Goal: Task Accomplishment & Management: Use online tool/utility

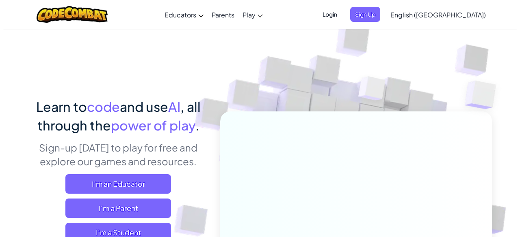
scroll to position [56, 0]
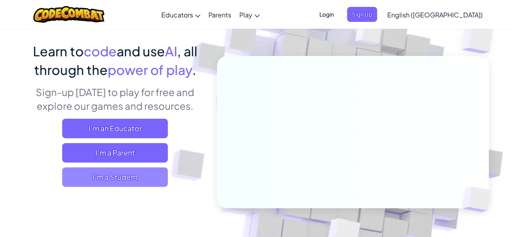
click at [143, 183] on span "I'm a Student" at bounding box center [115, 177] width 106 height 19
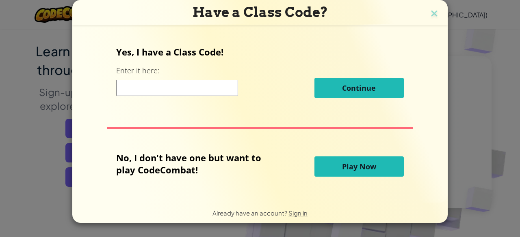
click at [348, 172] on span "Play Now" at bounding box center [359, 167] width 34 height 10
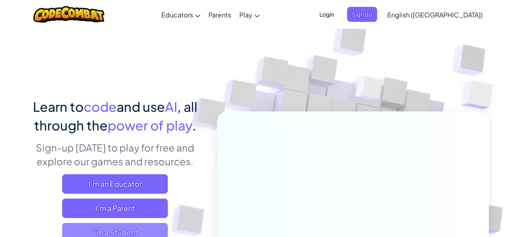
click at [131, 226] on span "I'm a Student" at bounding box center [115, 232] width 106 height 19
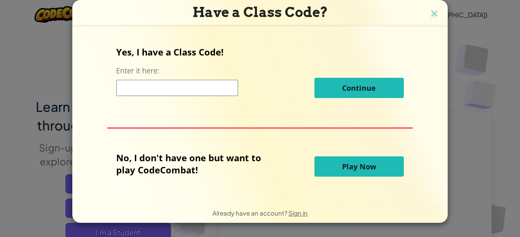
click at [353, 164] on span "Play Now" at bounding box center [359, 167] width 34 height 10
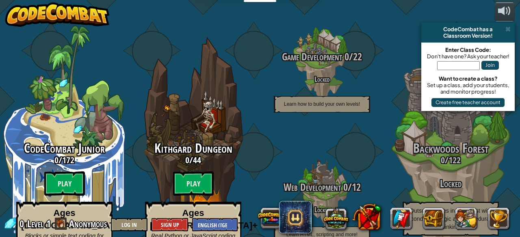
click at [506, 12] on div at bounding box center [504, 10] width 13 height 13
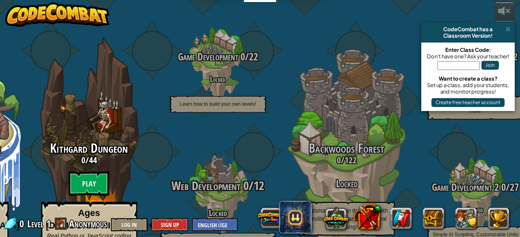
click at [236, 178] on span "Web Development" at bounding box center [205, 186] width 69 height 17
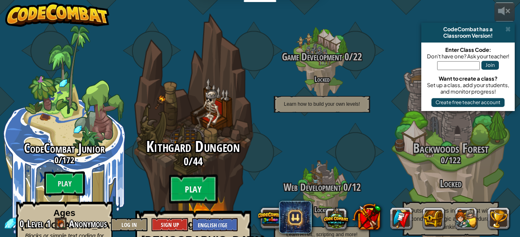
click at [203, 175] on btn "Play" at bounding box center [193, 189] width 49 height 29
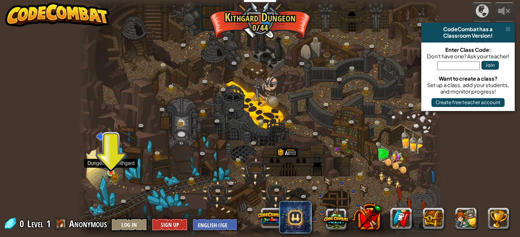
click at [113, 169] on img at bounding box center [111, 164] width 8 height 18
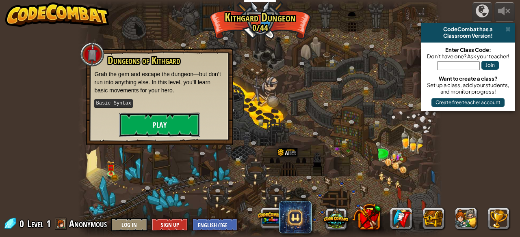
click at [164, 117] on button "Play" at bounding box center [159, 125] width 81 height 24
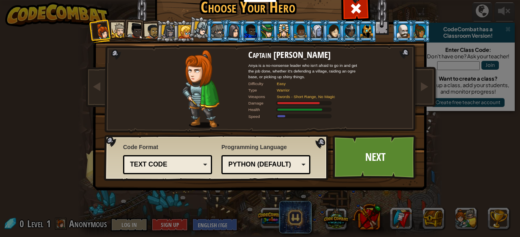
click at [261, 162] on div "Python (Default)" at bounding box center [263, 164] width 70 height 9
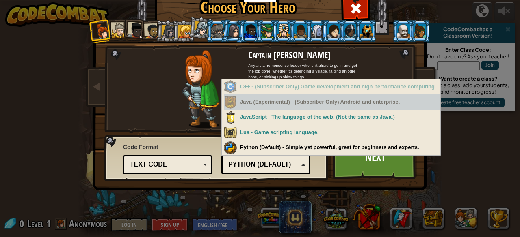
click at [285, 107] on div "Java (Experimental) - (Subscriber Only) Android and enterprise." at bounding box center [332, 103] width 216 height 16
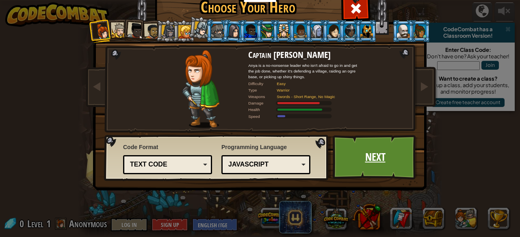
click at [384, 159] on link "Next" at bounding box center [374, 157] width 85 height 45
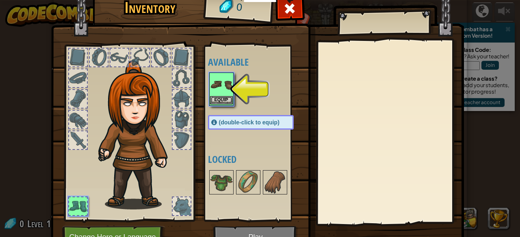
click at [226, 94] on img at bounding box center [221, 84] width 23 height 23
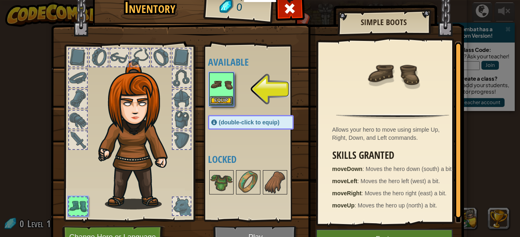
click at [232, 121] on span "(double-click to equip)" at bounding box center [249, 122] width 60 height 6
click at [220, 92] on img at bounding box center [221, 84] width 23 height 23
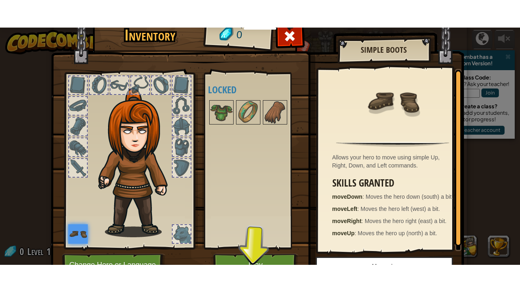
scroll to position [42, 0]
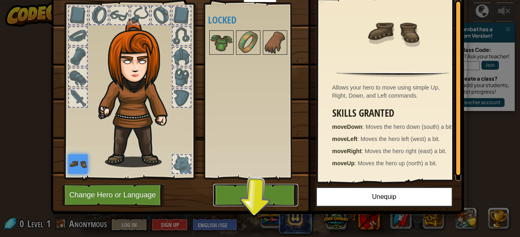
click at [264, 190] on button "Play" at bounding box center [255, 195] width 85 height 22
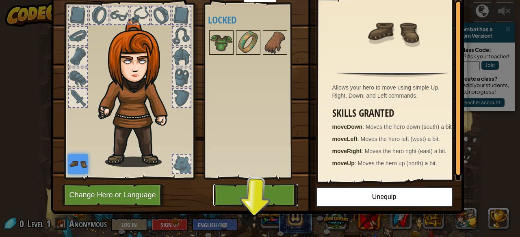
scroll to position [0, 0]
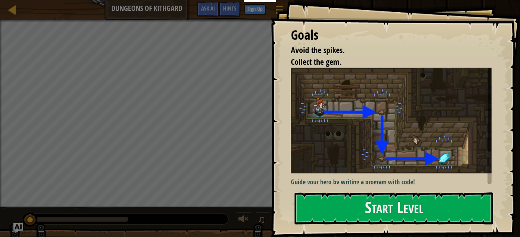
scroll to position [39, 0]
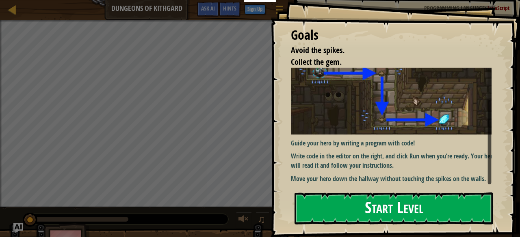
click at [404, 203] on button "Start Level" at bounding box center [393, 209] width 199 height 32
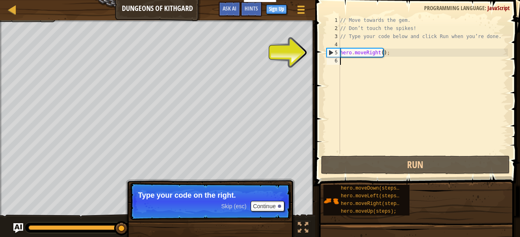
click at [390, 58] on div "// Move towards the gem. // Don’t touch the spikes! // Type your code below and…" at bounding box center [422, 93] width 169 height 154
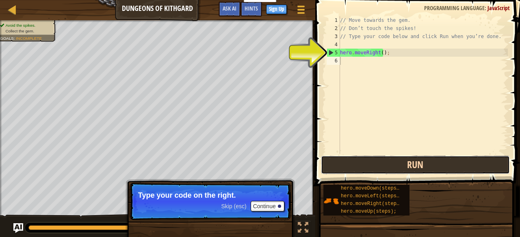
click at [398, 160] on button "Run" at bounding box center [415, 165] width 189 height 19
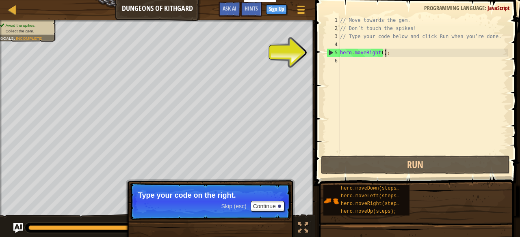
click at [396, 52] on div "// Move towards the gem. // Don’t touch the spikes! // Type your code below and…" at bounding box center [422, 93] width 169 height 154
type textarea "hero.moveRight();"
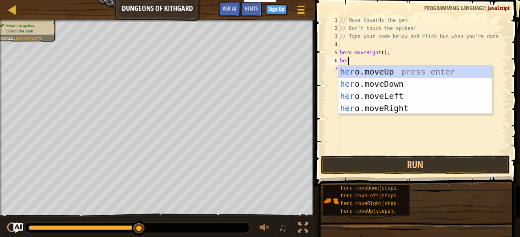
scroll to position [4, 0]
type textarea "hero"
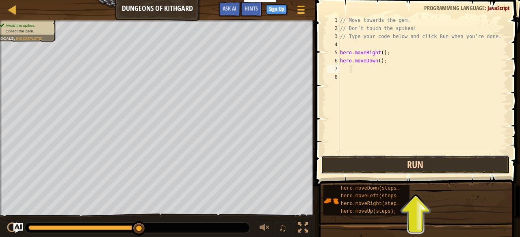
click at [449, 168] on button "Run" at bounding box center [415, 165] width 189 height 19
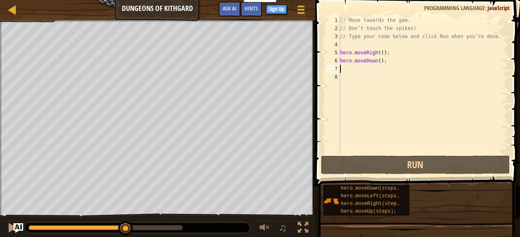
type textarea "h"
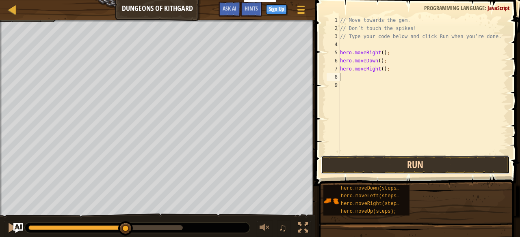
click at [415, 160] on button "Run" at bounding box center [415, 165] width 189 height 19
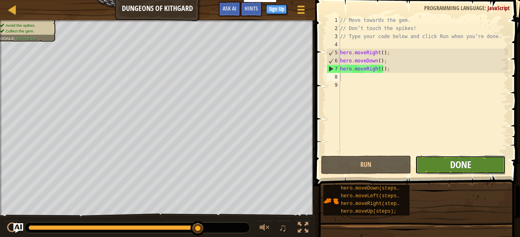
click at [451, 168] on span "Done" at bounding box center [460, 164] width 21 height 13
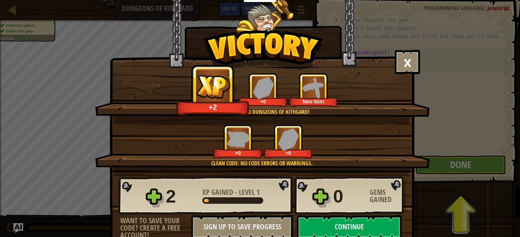
scroll to position [12, 0]
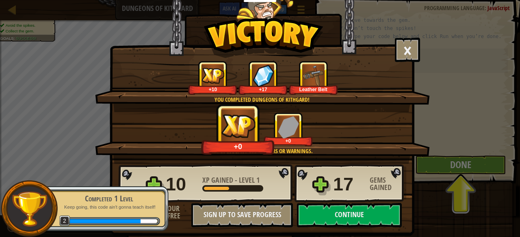
click at [481, 167] on div "× Well done, hero. You’re building the strength to escape Kithgard. How fun was…" at bounding box center [260, 118] width 520 height 237
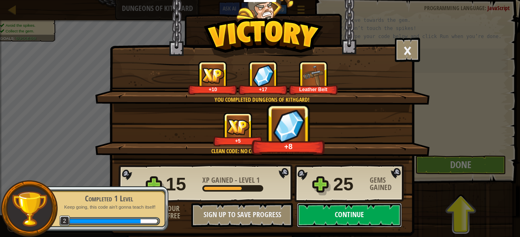
click at [341, 211] on button "Continue" at bounding box center [349, 215] width 105 height 24
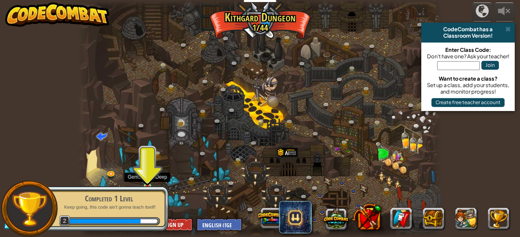
click at [150, 176] on img at bounding box center [147, 177] width 8 height 19
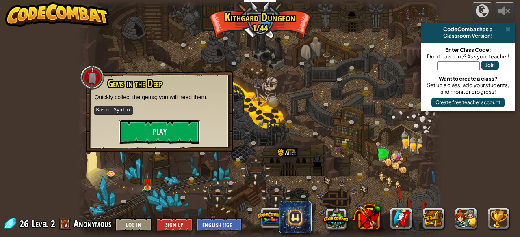
click at [155, 138] on button "Play" at bounding box center [159, 132] width 81 height 24
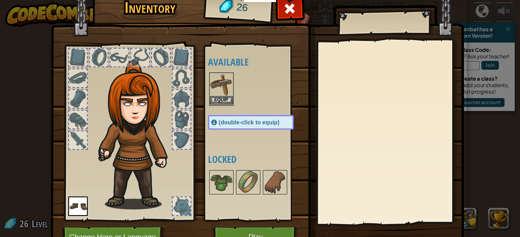
click at [218, 94] on img at bounding box center [221, 84] width 23 height 23
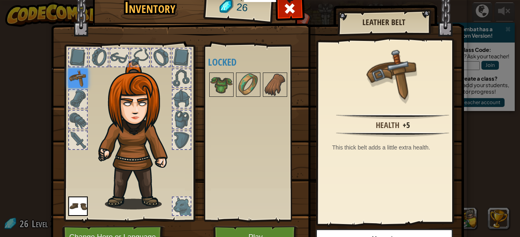
scroll to position [34, 0]
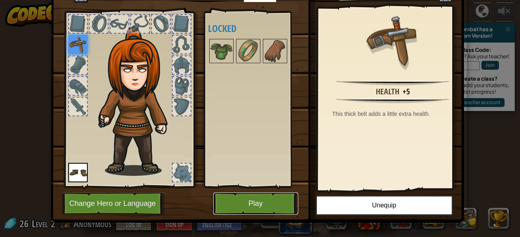
click at [255, 198] on button "Play" at bounding box center [255, 204] width 85 height 22
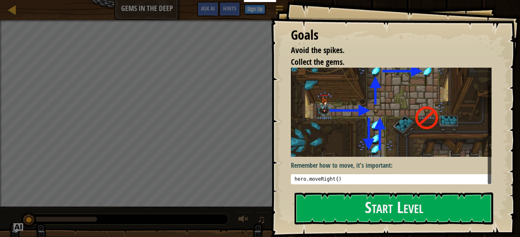
scroll to position [14, 0]
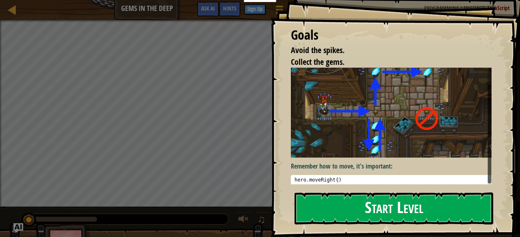
click at [386, 208] on button "Start Level" at bounding box center [393, 209] width 199 height 32
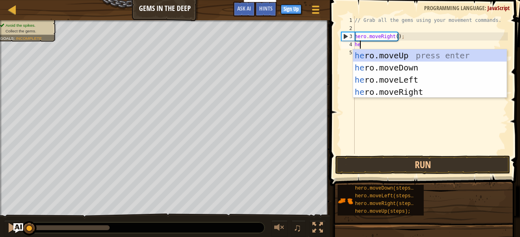
type textarea "her"
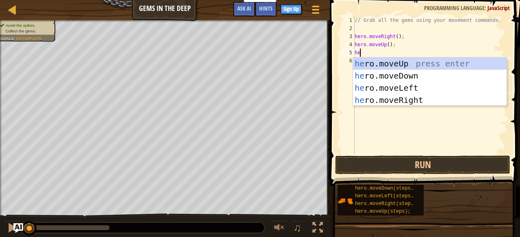
scroll to position [4, 0]
type textarea "hero"
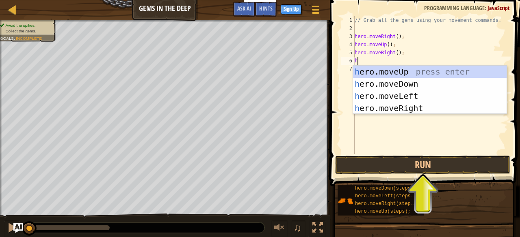
type textarea "he"
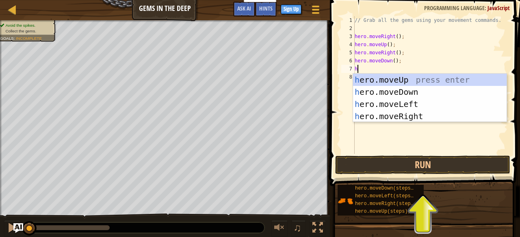
type textarea "he"
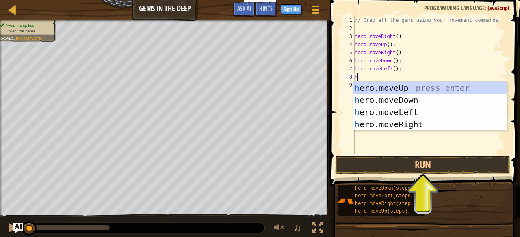
type textarea "he"
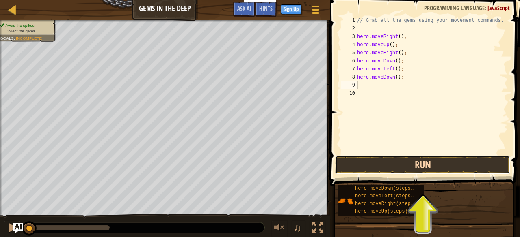
click at [430, 157] on button "Run" at bounding box center [422, 165] width 175 height 19
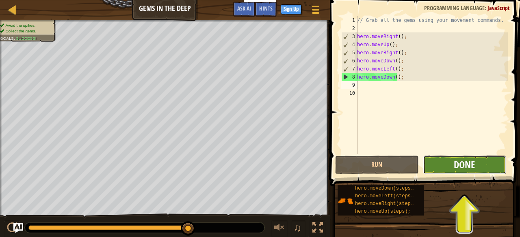
click at [466, 164] on span "Done" at bounding box center [463, 164] width 21 height 13
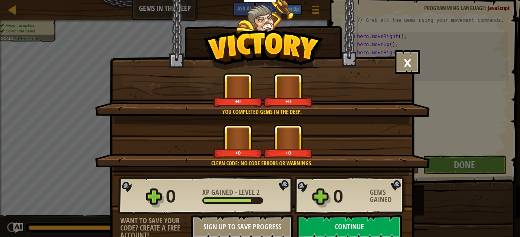
scroll to position [12, 0]
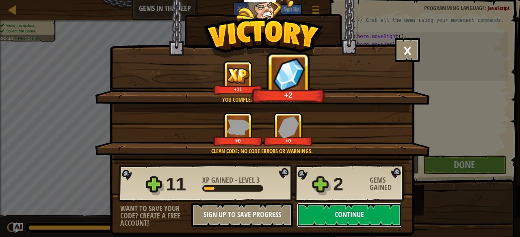
click at [304, 209] on button "Continue" at bounding box center [349, 215] width 105 height 24
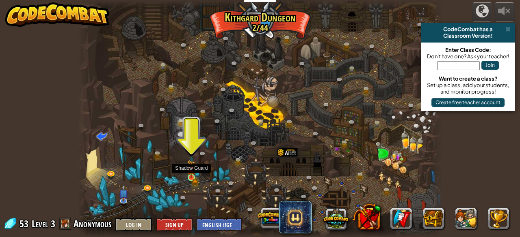
click at [192, 172] on img at bounding box center [191, 169] width 5 height 5
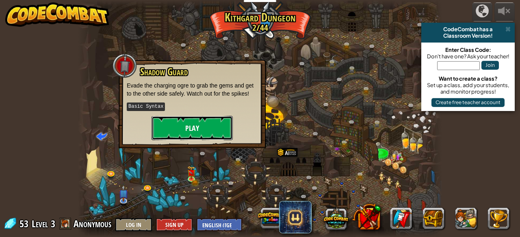
click at [196, 134] on button "Play" at bounding box center [191, 128] width 81 height 24
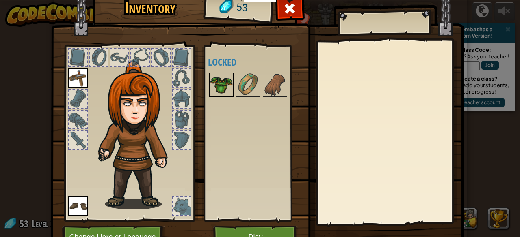
scroll to position [42, 0]
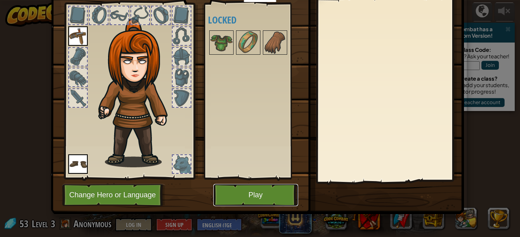
click at [247, 188] on button "Play" at bounding box center [255, 195] width 85 height 22
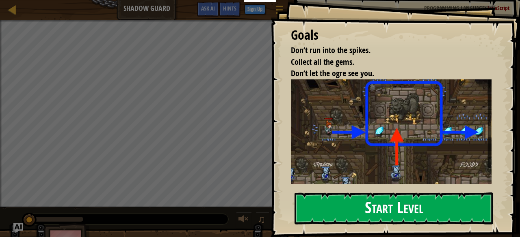
click at [378, 199] on button "Start Level" at bounding box center [393, 209] width 199 height 32
